Goal: Information Seeking & Learning: Learn about a topic

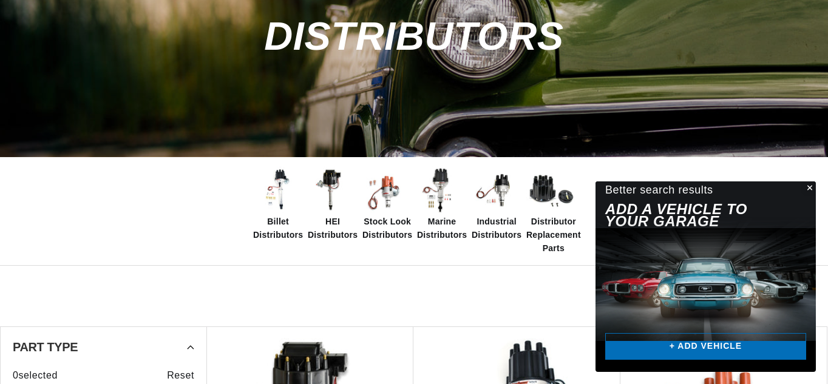
scroll to position [149, 0]
click at [329, 176] on img at bounding box center [332, 190] width 49 height 49
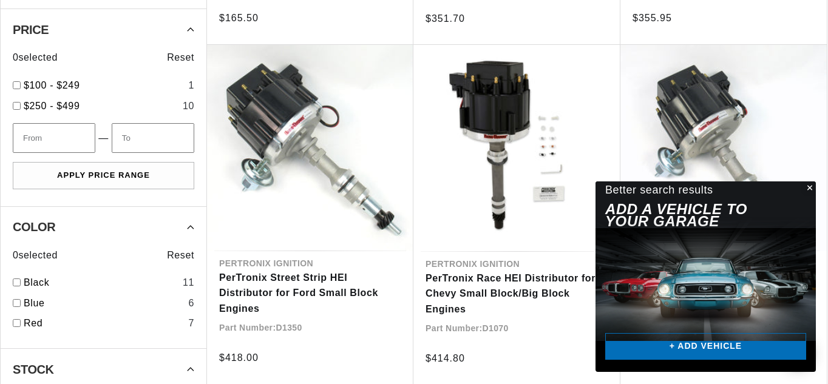
click at [808, 187] on button "Close" at bounding box center [808, 188] width 15 height 15
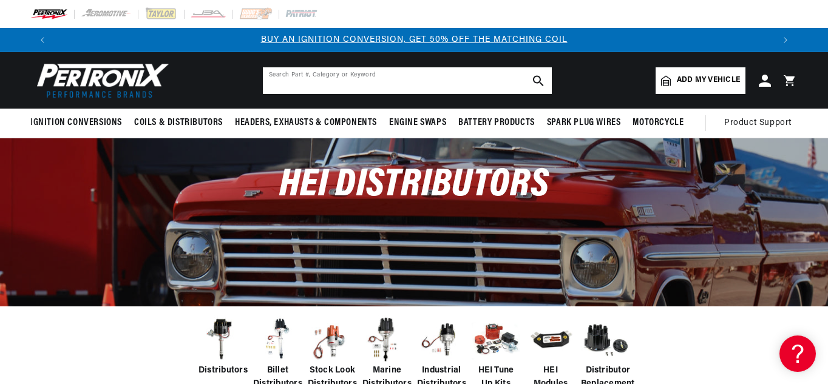
click at [315, 77] on input "text" at bounding box center [407, 80] width 289 height 27
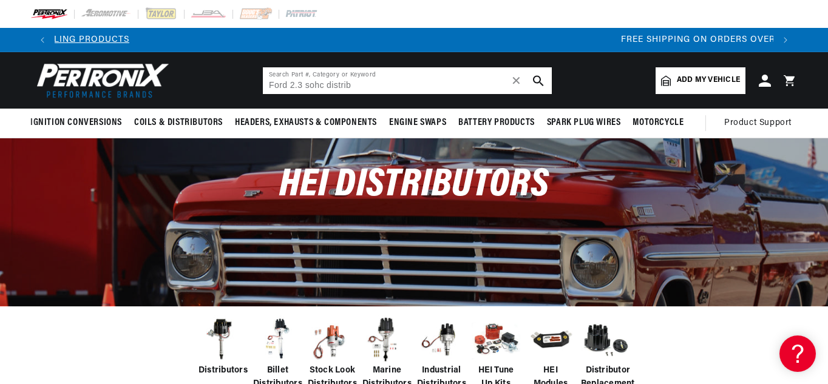
scroll to position [0, 1437]
type input "Ford 2.3 sohc distributor"
click at [536, 78] on icon "search button" at bounding box center [538, 80] width 11 height 11
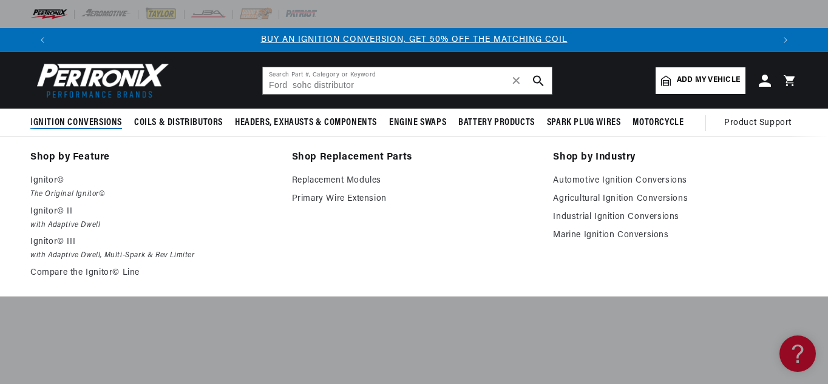
click at [83, 116] on span "Ignition Conversions" at bounding box center [76, 122] width 92 height 13
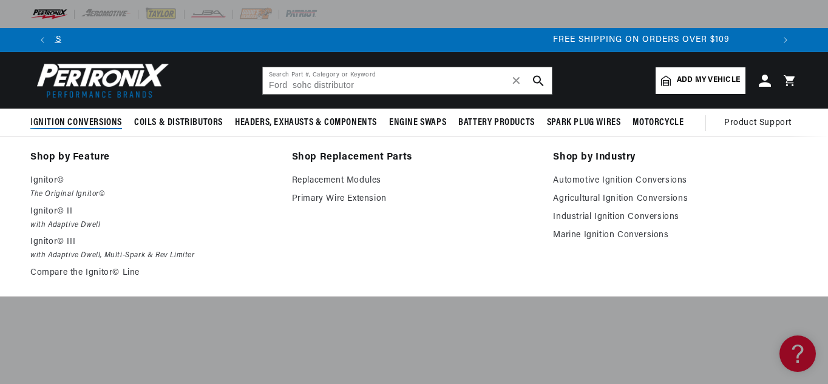
scroll to position [0, 1437]
click at [87, 123] on span "Ignition Conversions" at bounding box center [76, 122] width 92 height 13
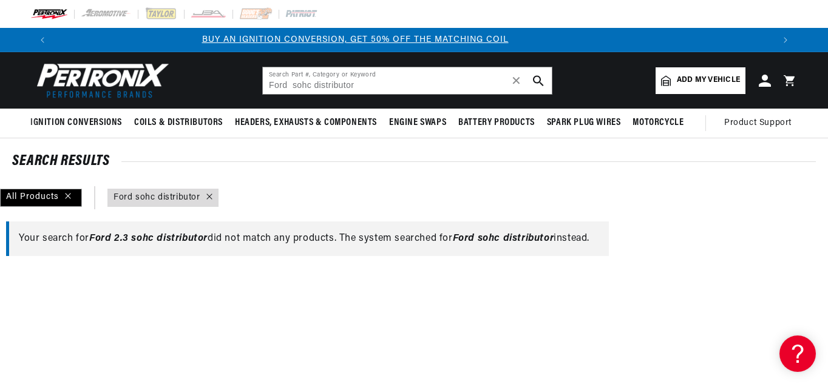
scroll to position [0, 0]
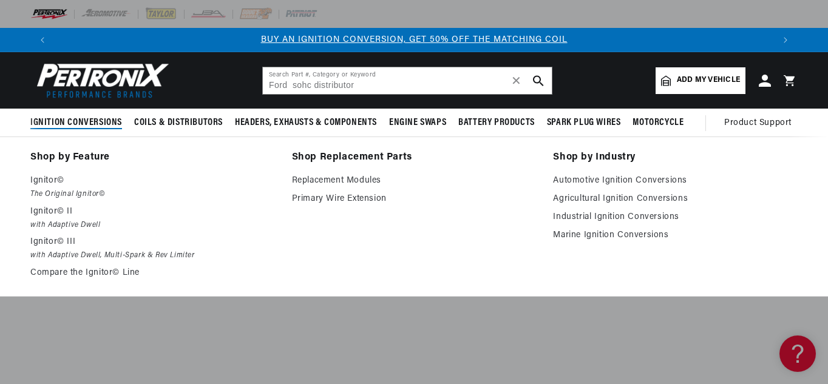
click at [67, 120] on span "Ignition Conversions" at bounding box center [76, 122] width 92 height 13
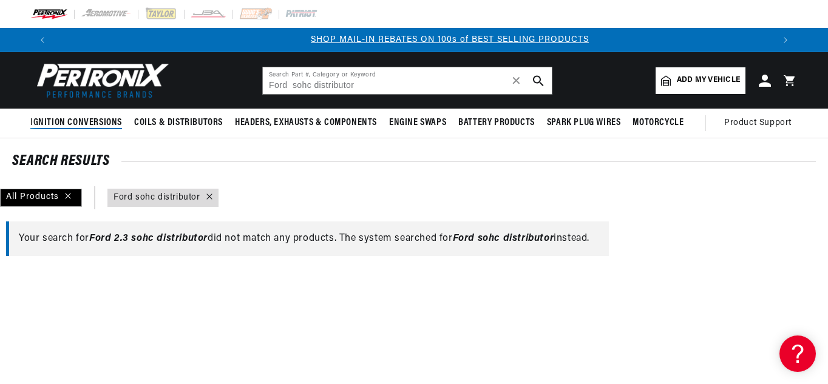
scroll to position [0, 718]
click at [385, 86] on input "Ford sohc distributor" at bounding box center [407, 80] width 289 height 27
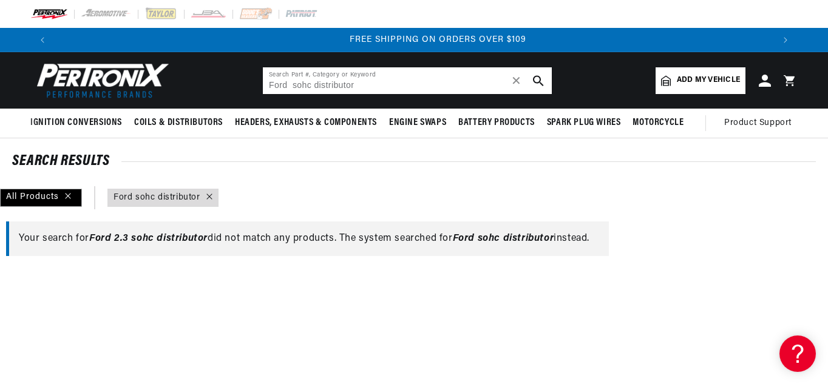
scroll to position [0, 1437]
type input "F"
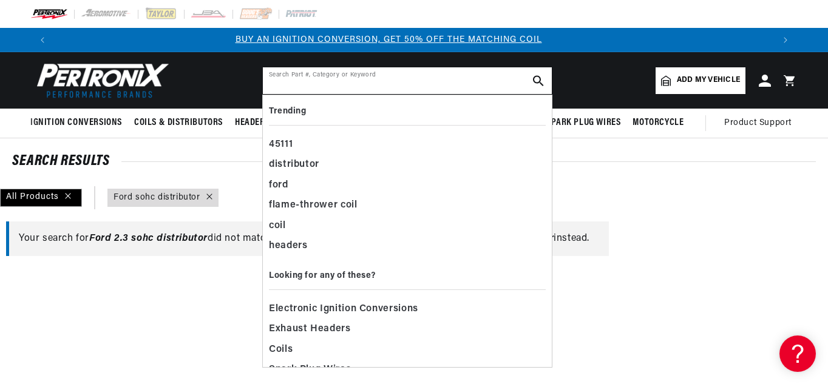
scroll to position [0, 0]
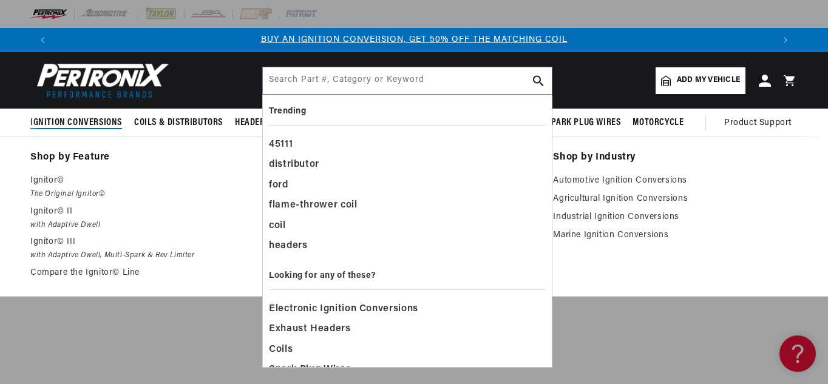
click at [92, 118] on span "Ignition Conversions" at bounding box center [76, 122] width 92 height 13
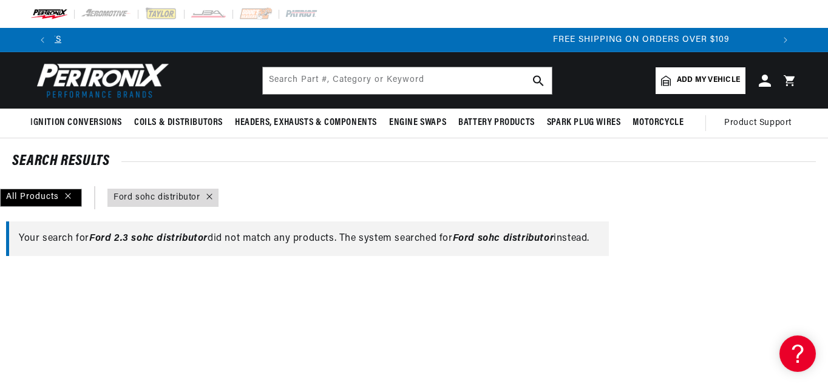
scroll to position [0, 1437]
click at [207, 194] on icon at bounding box center [209, 197] width 6 height 6
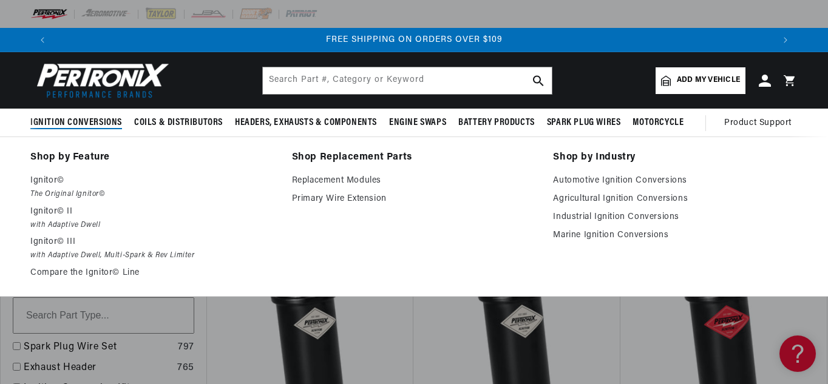
click at [94, 122] on span "Ignition Conversions" at bounding box center [76, 122] width 92 height 13
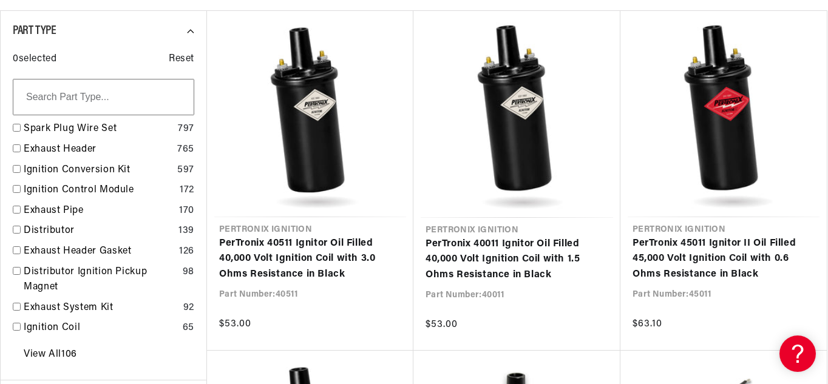
scroll to position [0, 718]
click at [119, 169] on link "Ignition Conversion Kit" at bounding box center [98, 171] width 149 height 16
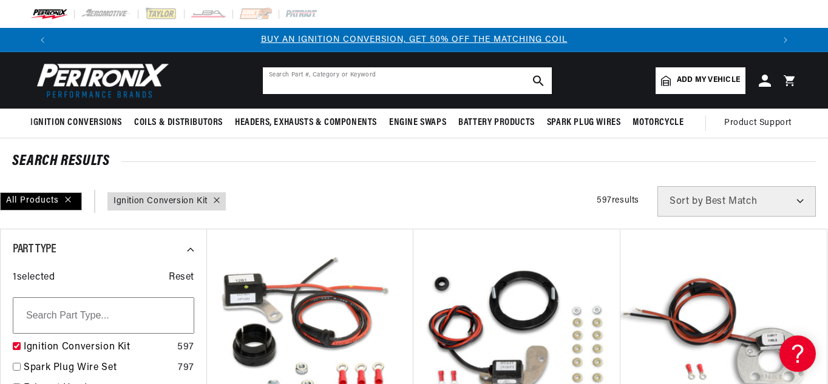
click at [303, 85] on input "text" at bounding box center [407, 80] width 289 height 27
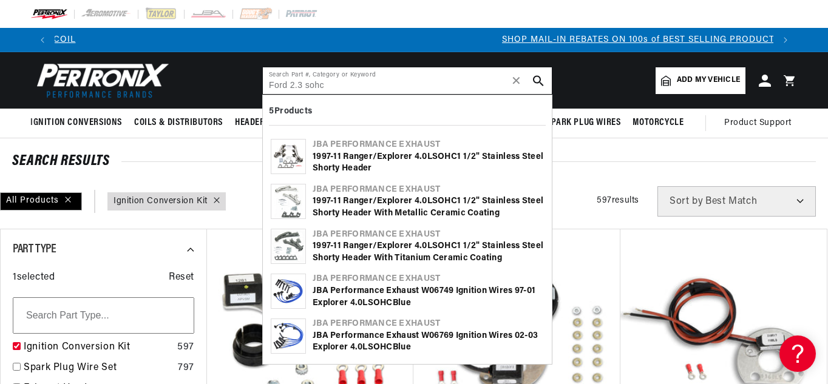
scroll to position [0, 718]
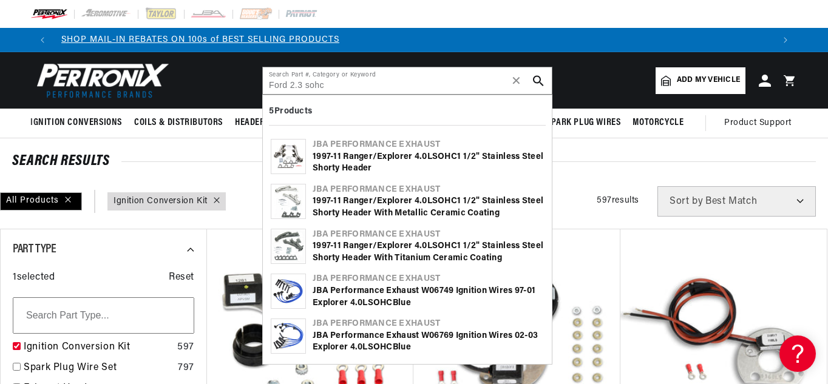
click at [534, 80] on icon "search button" at bounding box center [538, 80] width 11 height 11
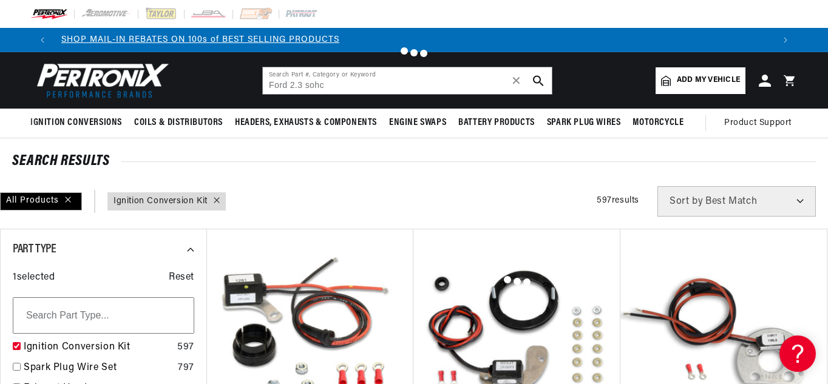
scroll to position [0, 1437]
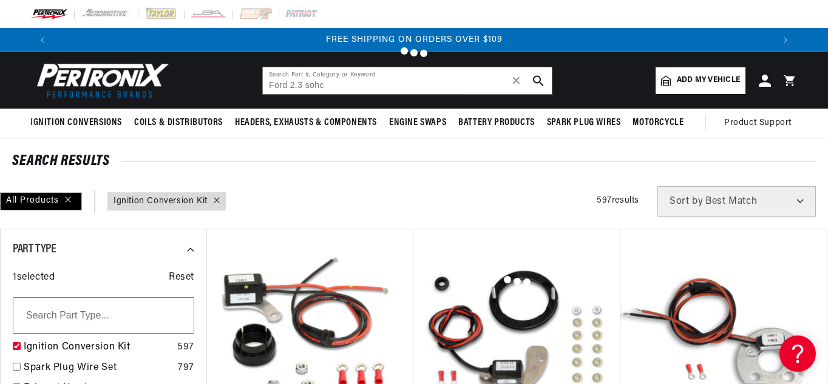
type input "Ford sohc"
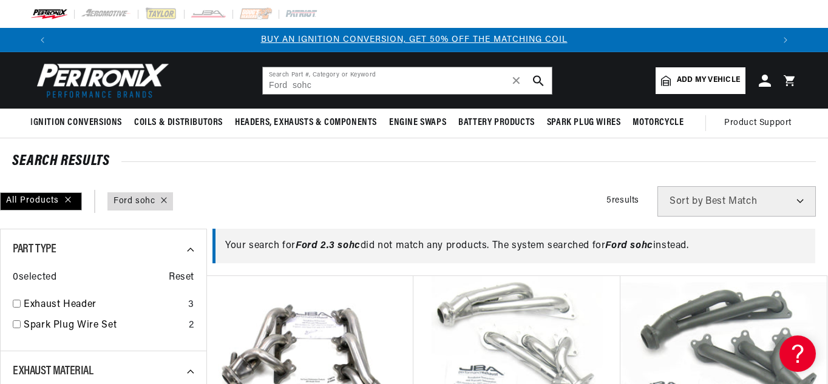
click at [165, 198] on icon at bounding box center [164, 200] width 6 height 6
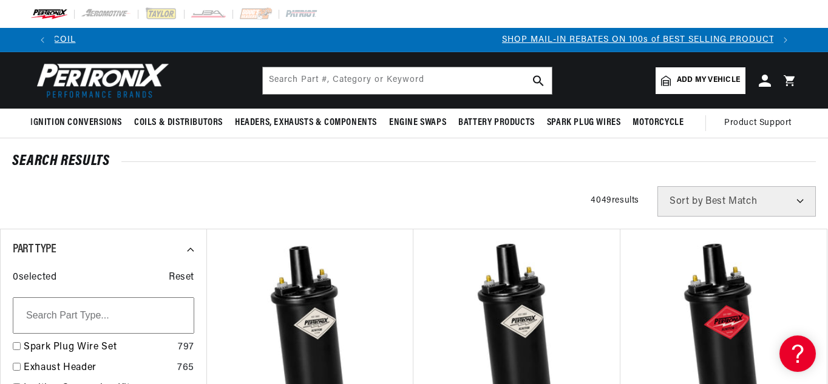
scroll to position [0, 718]
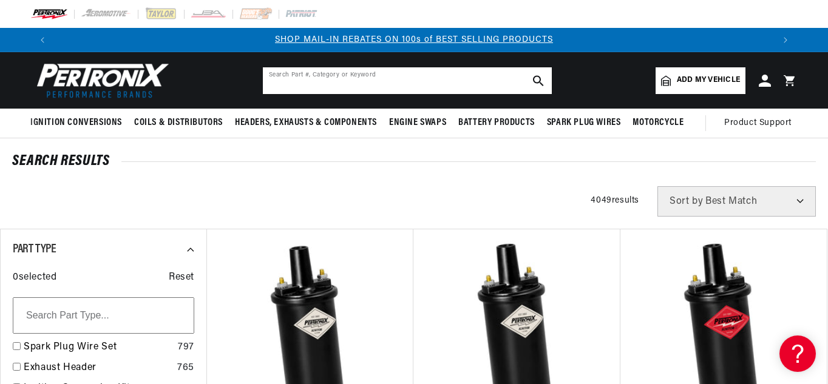
click at [311, 83] on input "text" at bounding box center [407, 80] width 289 height 27
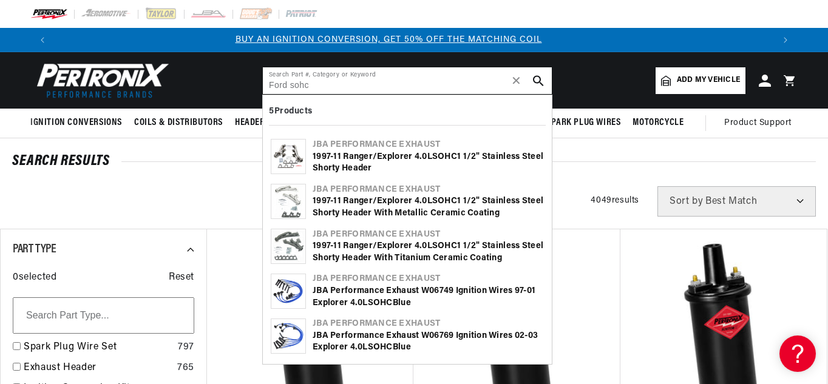
scroll to position [0, 0]
click at [289, 86] on input "Ford sohc" at bounding box center [407, 80] width 289 height 27
click at [342, 84] on input "Ford 2300cc sohc" at bounding box center [407, 80] width 289 height 27
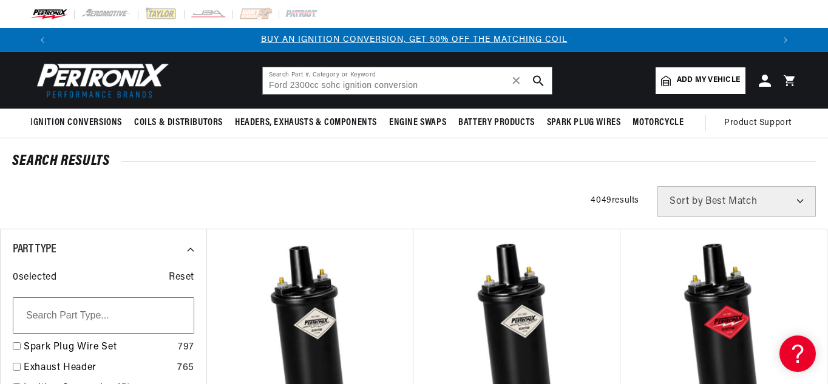
click at [537, 78] on icon "search button" at bounding box center [538, 80] width 11 height 11
type input "Ford sohc ignition conversion"
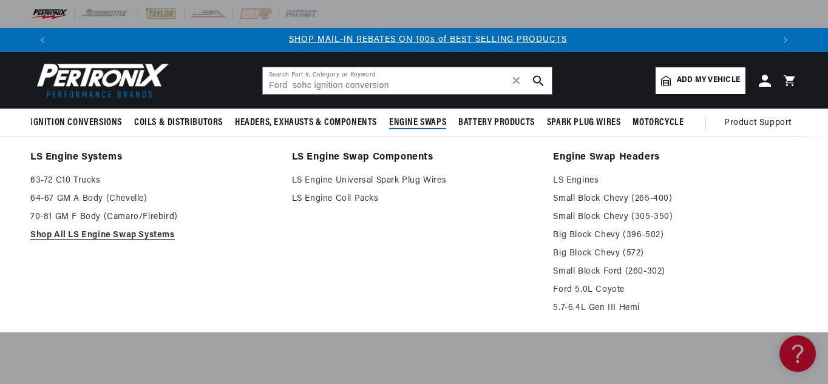
scroll to position [0, 718]
click at [417, 124] on span "Engine Swaps" at bounding box center [417, 122] width 57 height 13
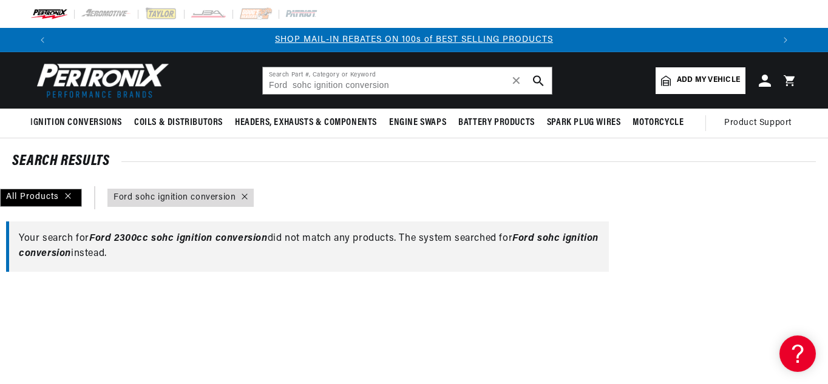
click at [241, 195] on icon at bounding box center [244, 197] width 6 height 6
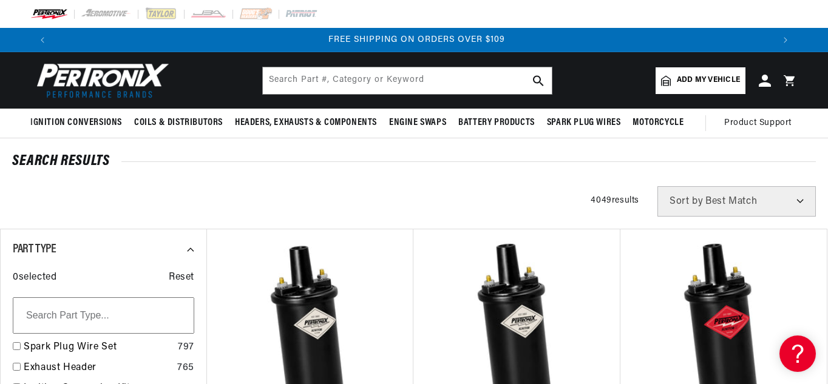
scroll to position [0, 1437]
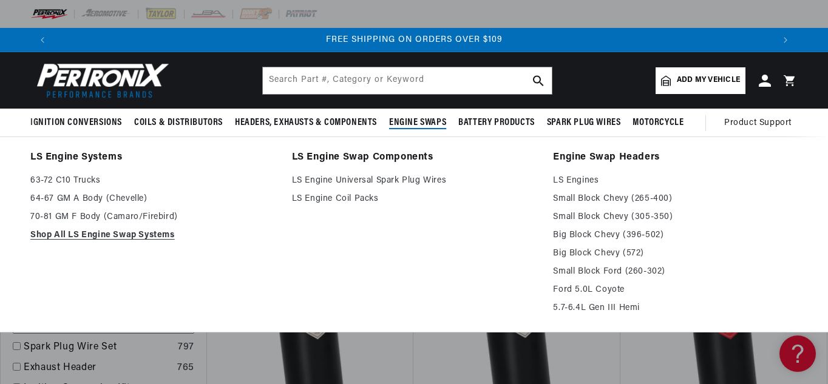
click at [413, 123] on span "Engine Swaps" at bounding box center [417, 122] width 57 height 13
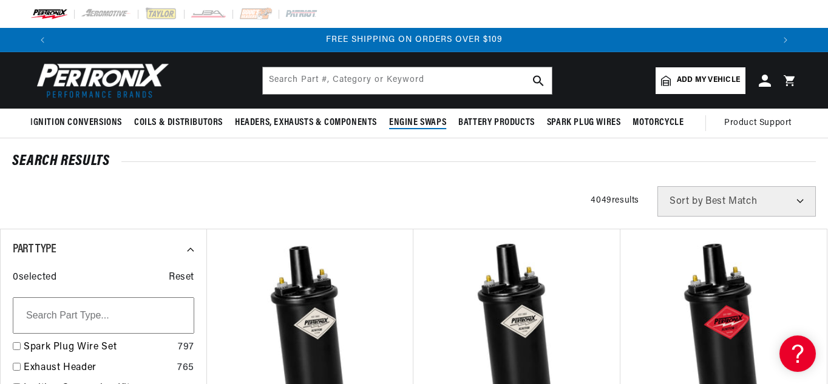
click at [413, 123] on span "Engine Swaps" at bounding box center [417, 122] width 57 height 13
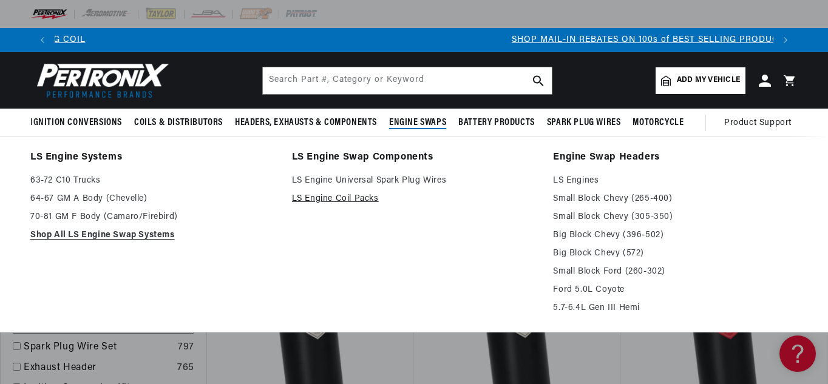
scroll to position [0, 718]
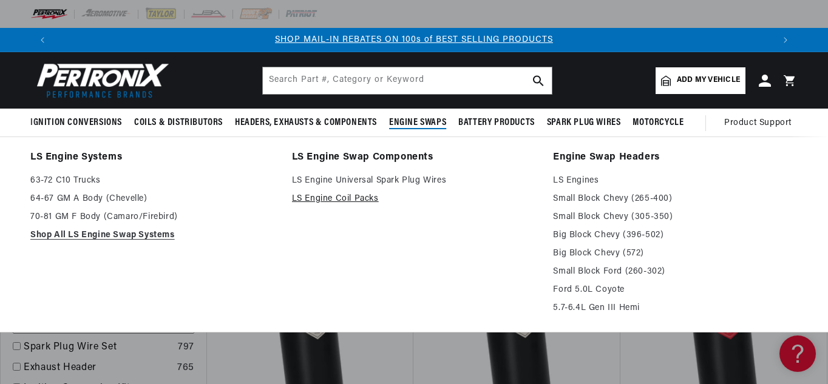
click at [428, 203] on link "LS Engine Coil Packs" at bounding box center [414, 199] width 244 height 15
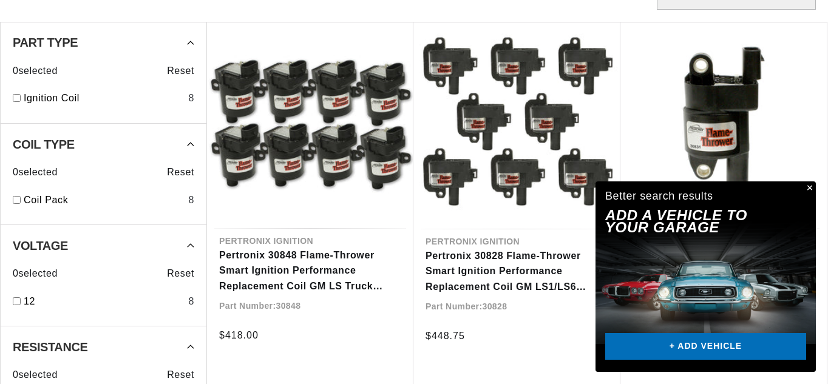
scroll to position [378, 0]
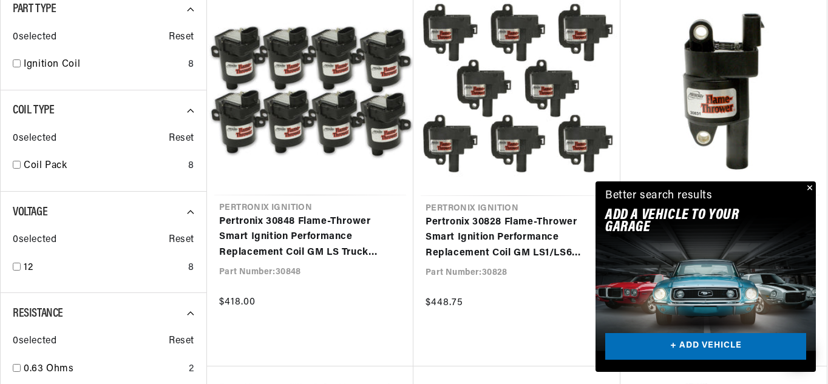
click at [807, 186] on button "Close" at bounding box center [808, 188] width 15 height 15
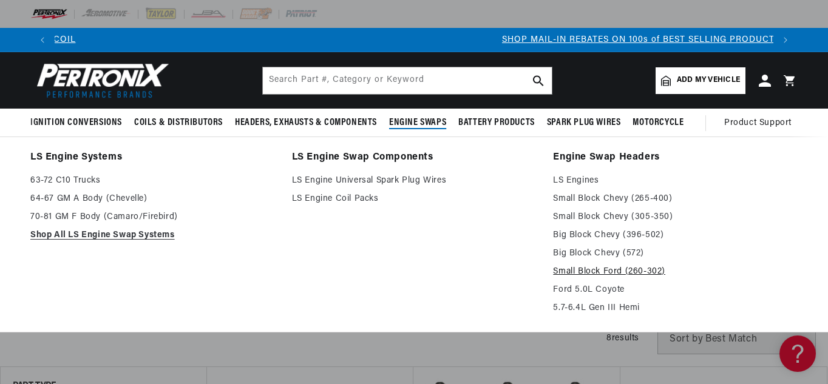
scroll to position [0, 718]
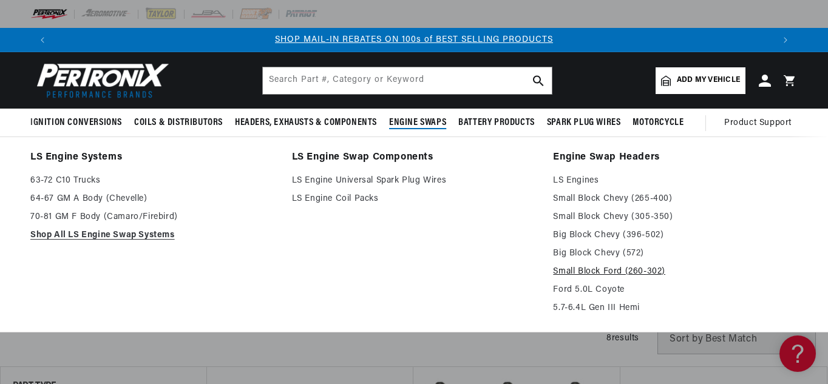
click at [613, 269] on link "Small Block Ford (260-302)" at bounding box center [675, 272] width 244 height 15
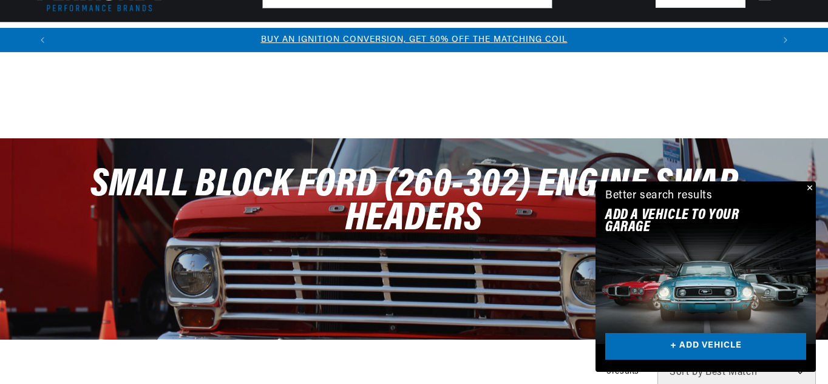
click at [809, 187] on button "Close" at bounding box center [808, 188] width 15 height 15
